Goal: Find specific page/section: Find specific page/section

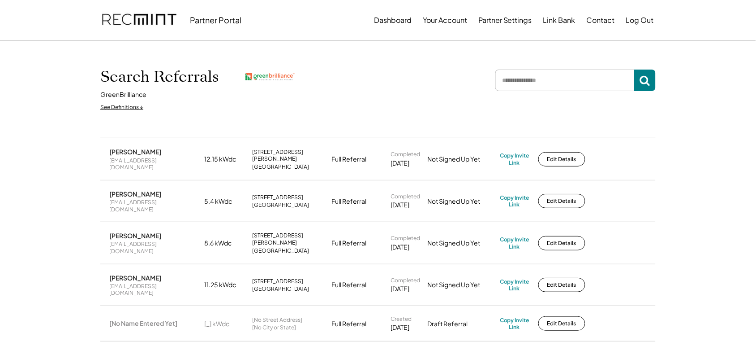
click at [523, 84] on input "input" at bounding box center [565, 80] width 139 height 22
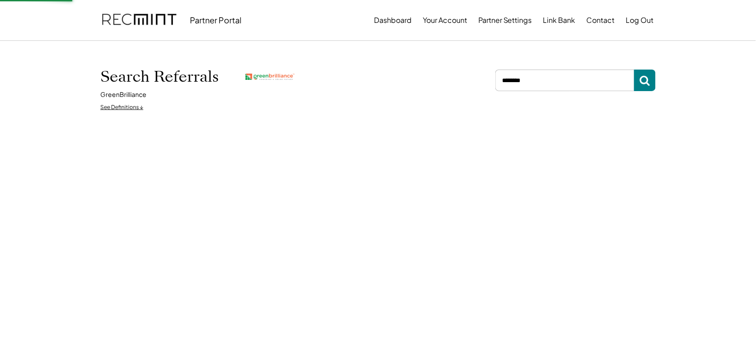
click at [523, 84] on input "input" at bounding box center [565, 80] width 139 height 22
type input "*******"
